Goal: Find specific page/section: Find specific page/section

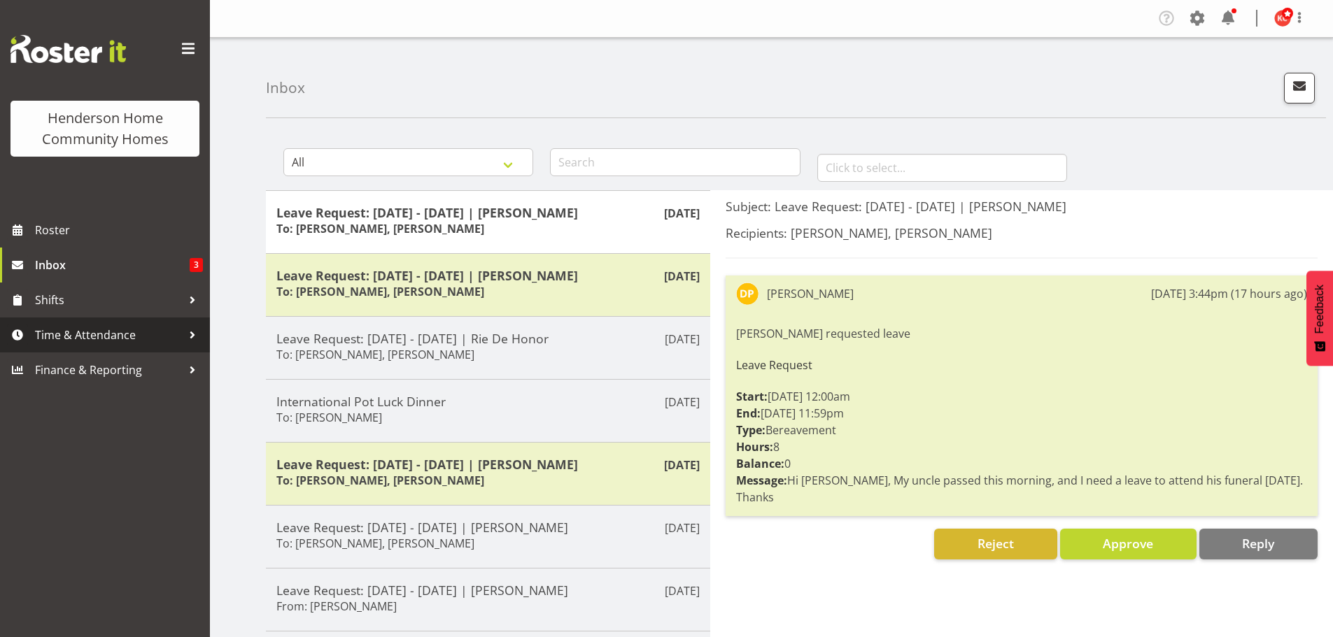
click at [59, 334] on span "Time & Attendance" at bounding box center [108, 335] width 147 height 21
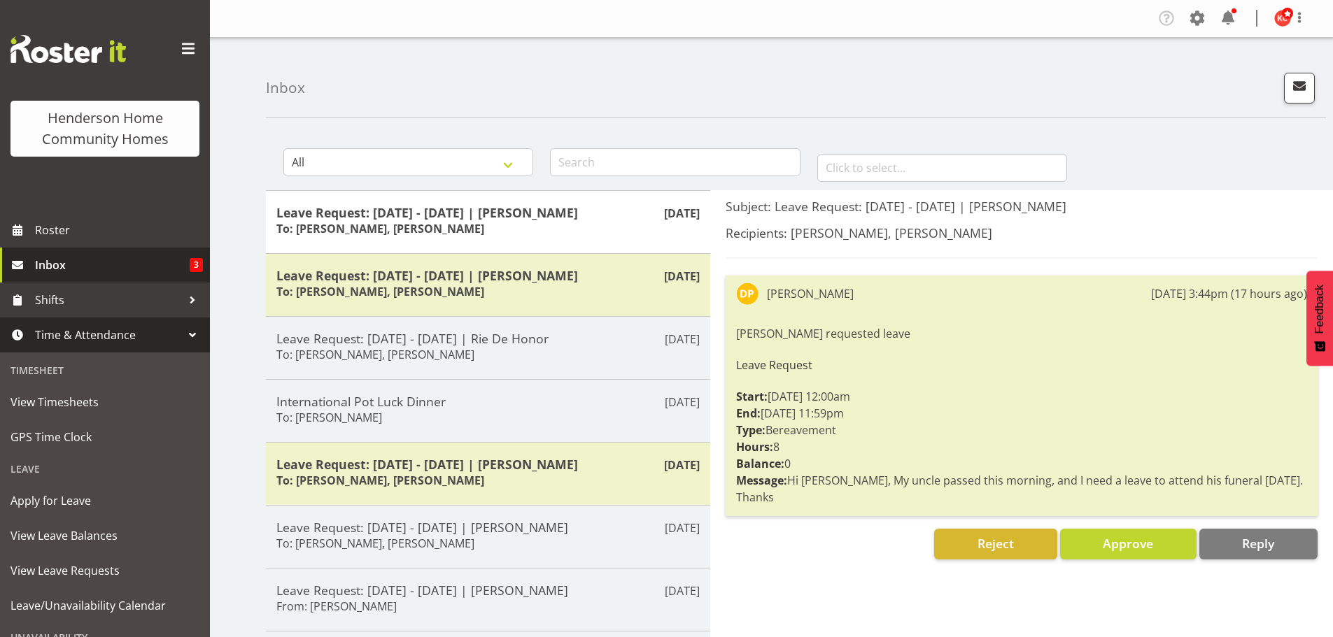
click at [56, 262] on span "Inbox" at bounding box center [112, 265] width 155 height 21
